Goal: Task Accomplishment & Management: Manage account settings

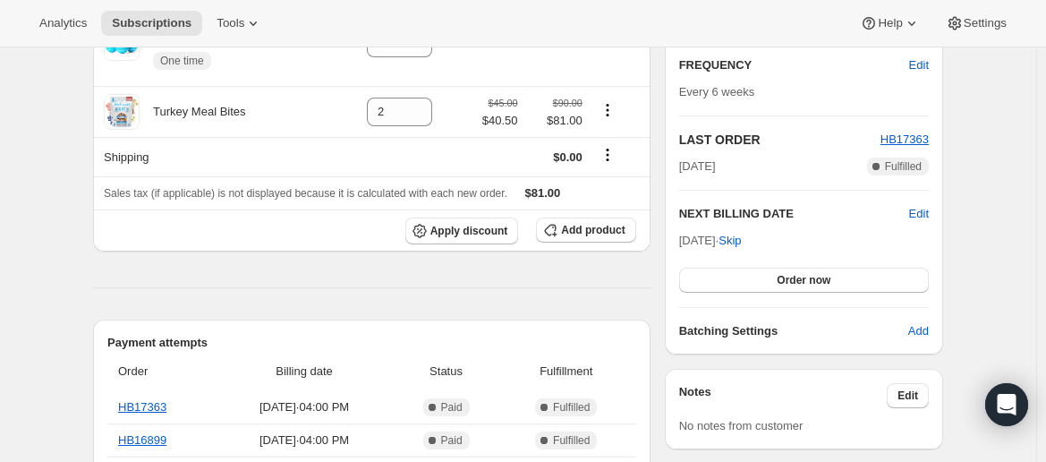
scroll to position [338, 0]
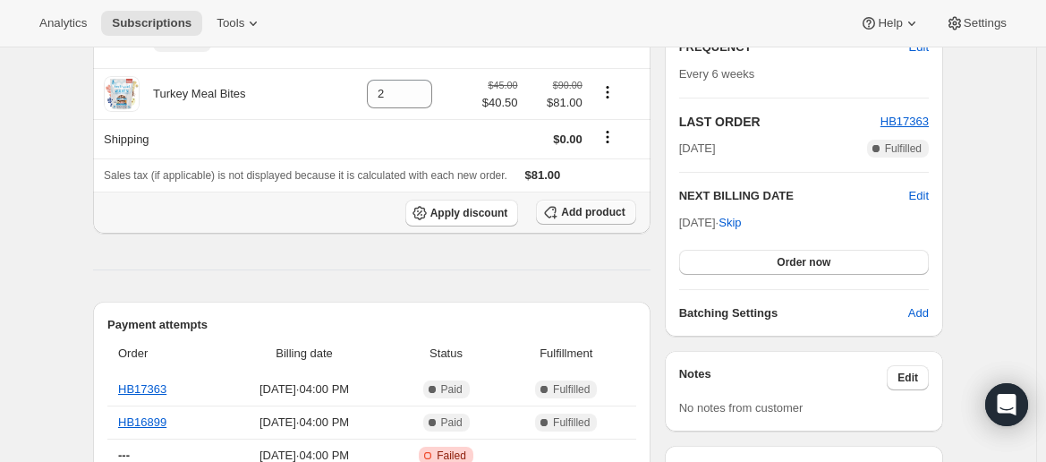
click at [593, 216] on span "Add product" at bounding box center [593, 212] width 64 height 14
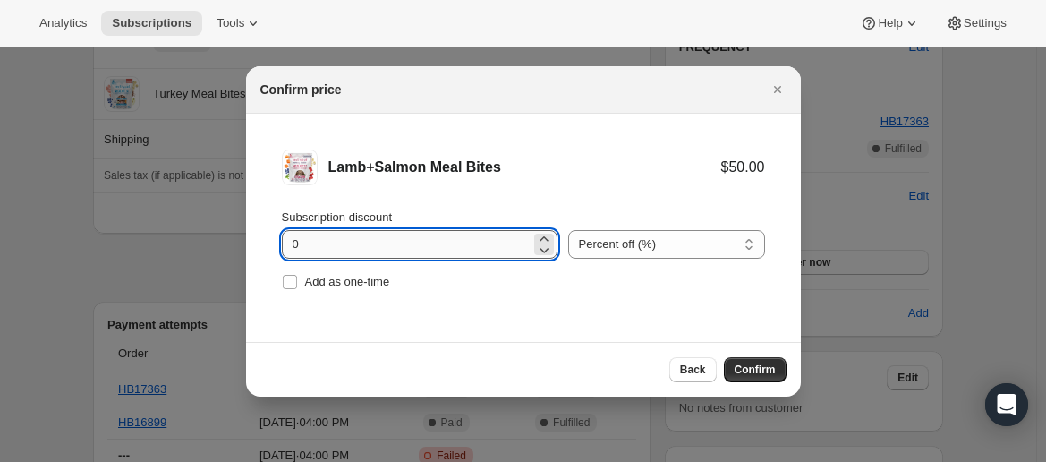
click at [388, 249] on input "0" at bounding box center [406, 244] width 249 height 29
type input "10"
click at [752, 375] on span "Confirm" at bounding box center [754, 369] width 41 height 14
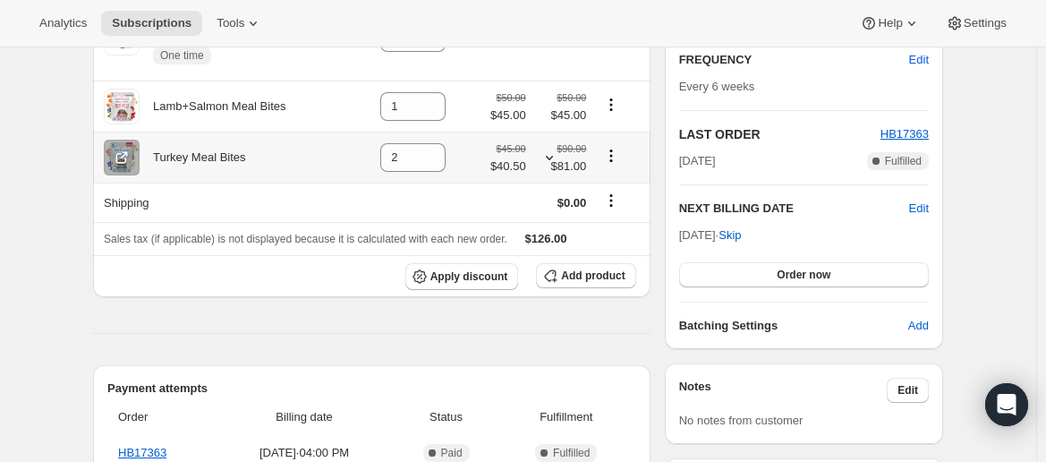
scroll to position [323, 0]
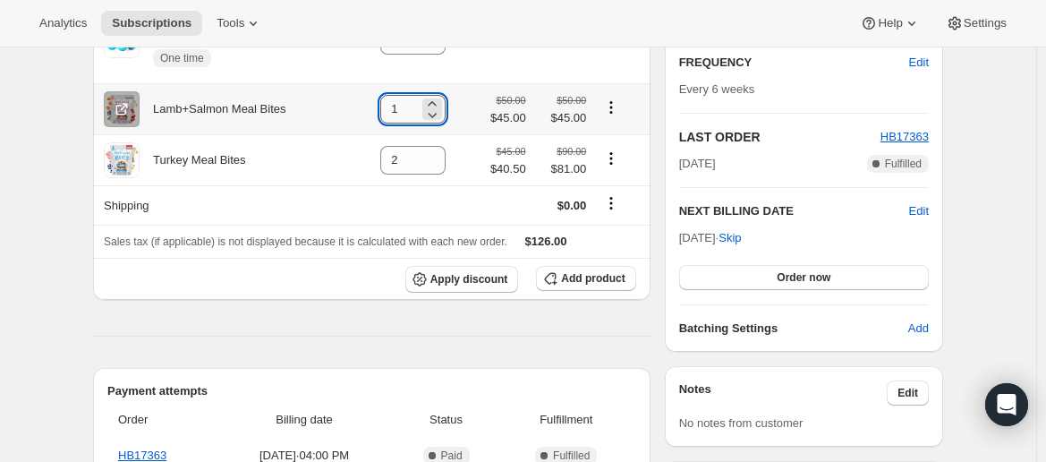
click at [412, 112] on input "1" at bounding box center [399, 109] width 38 height 29
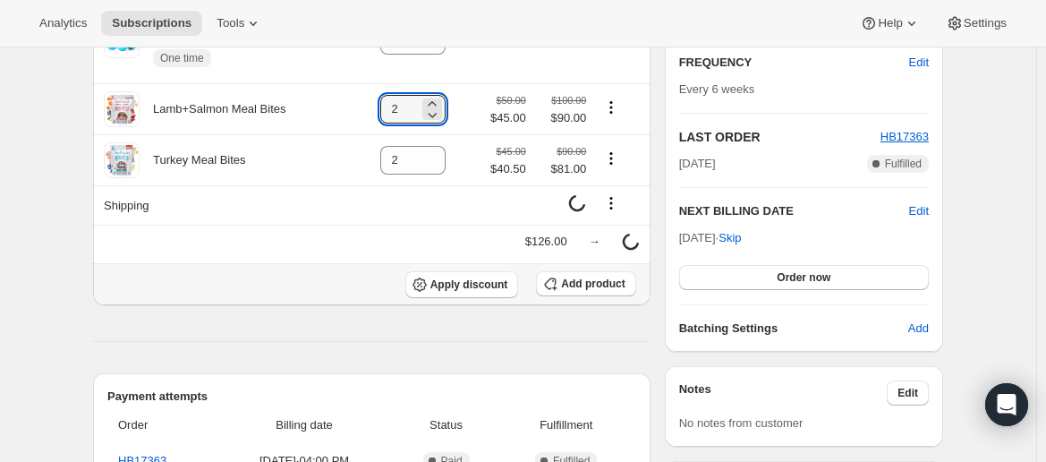
type input "2"
click at [298, 296] on div "Apply discount Add product" at bounding box center [372, 284] width 536 height 27
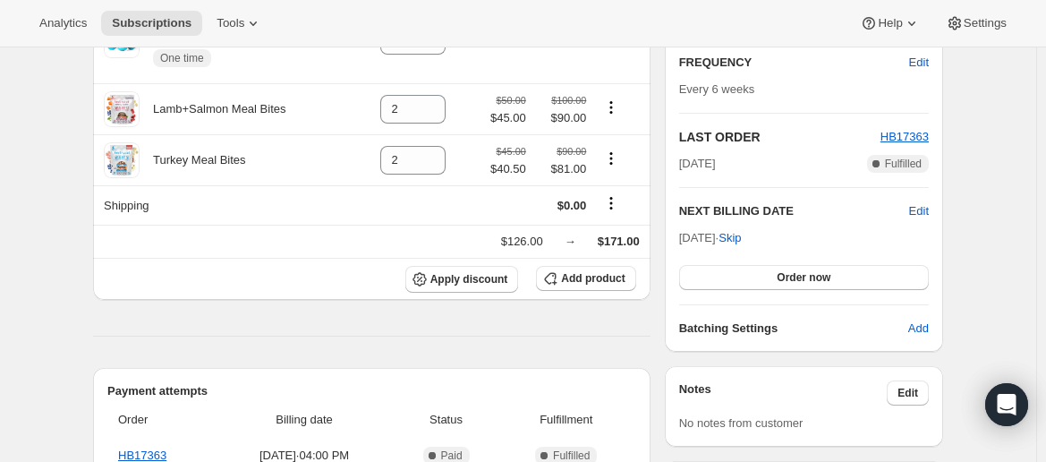
scroll to position [308, 0]
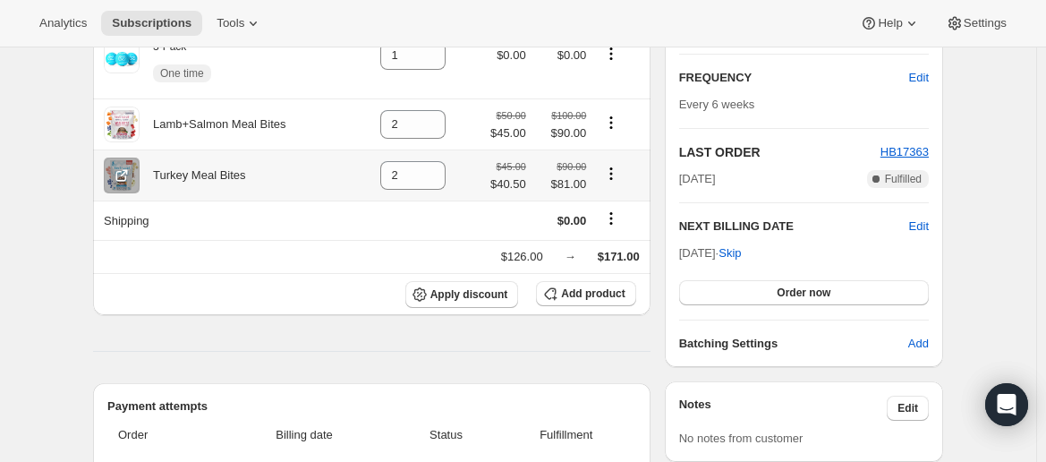
click at [601, 178] on button "Product actions" at bounding box center [611, 174] width 29 height 20
click at [613, 178] on icon "Product actions" at bounding box center [611, 174] width 18 height 18
click at [431, 180] on icon at bounding box center [432, 181] width 18 height 18
type input "1"
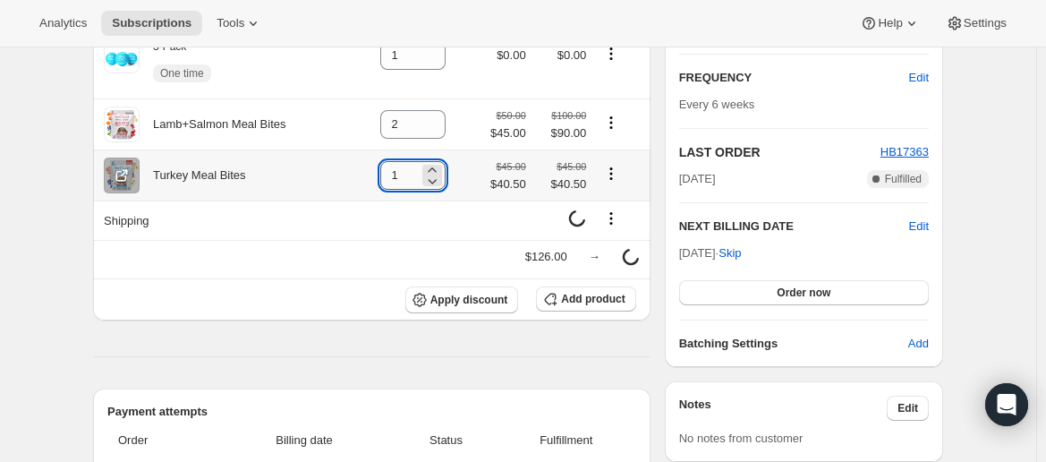
click at [417, 180] on input "1" at bounding box center [399, 175] width 38 height 29
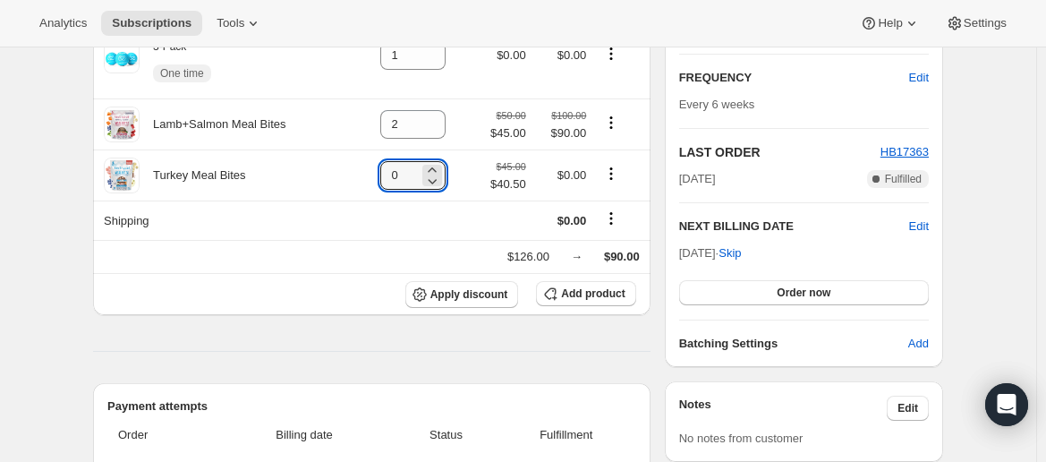
type input "0"
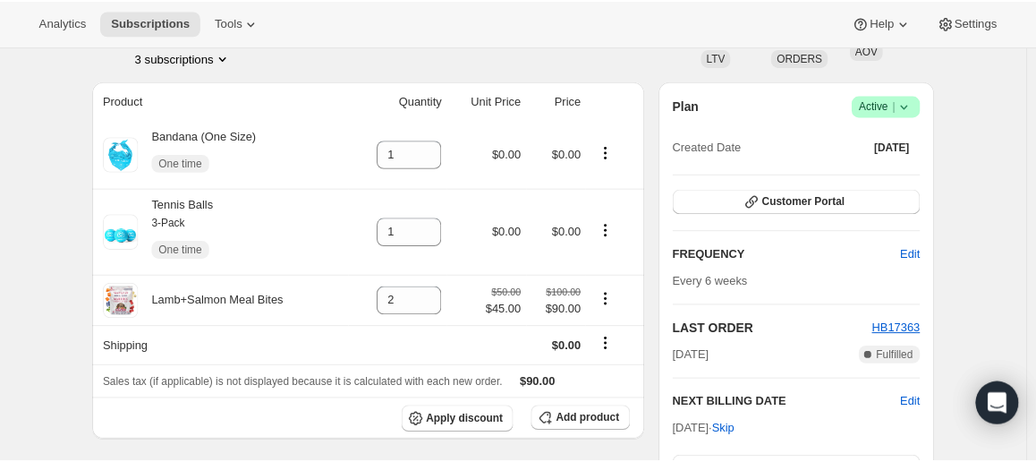
scroll to position [123, 0]
